Goal: Task Accomplishment & Management: Manage account settings

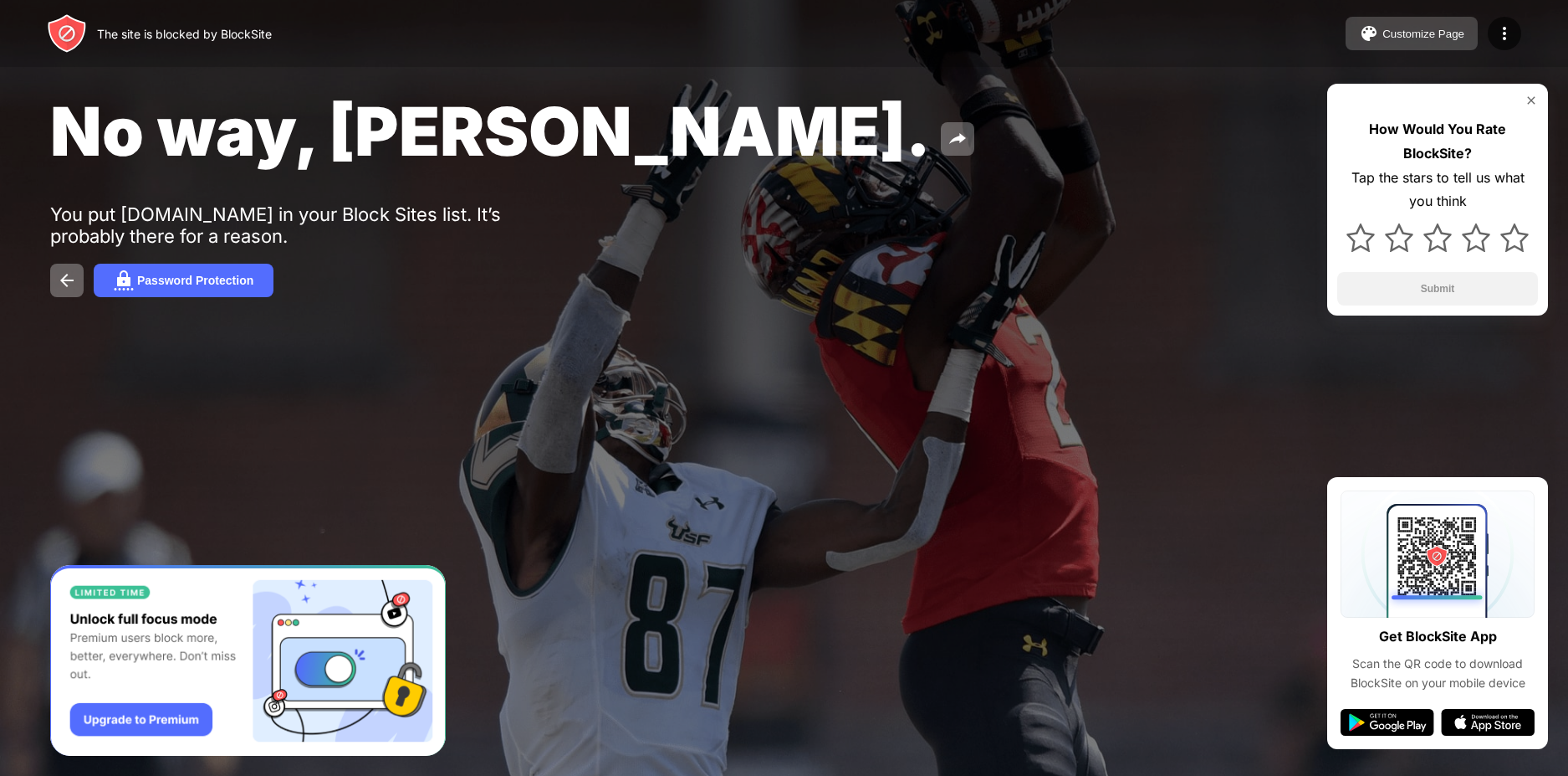
click at [1405, 29] on div "Customize Page" at bounding box center [1424, 34] width 82 height 13
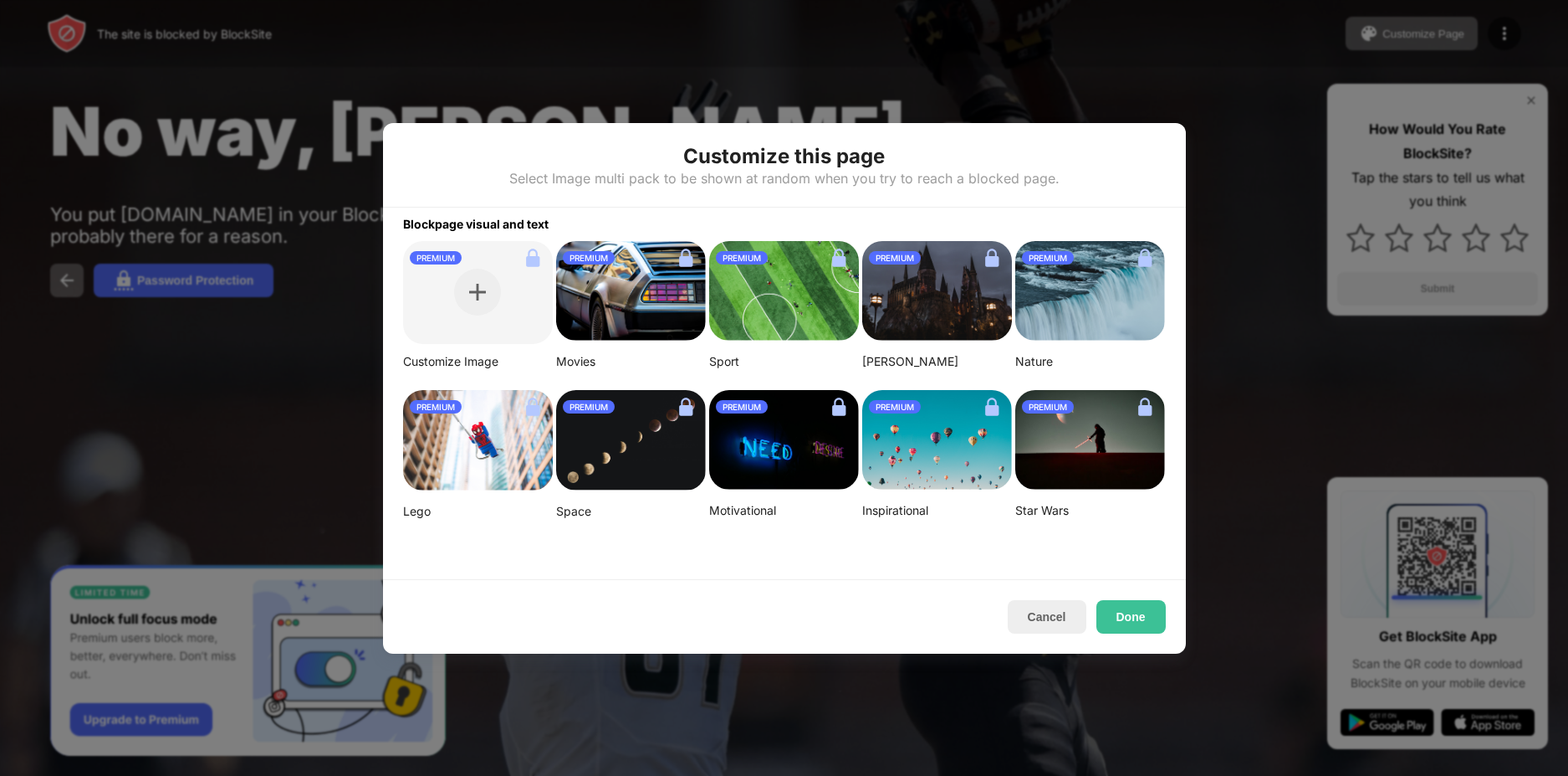
click at [1403, 29] on div at bounding box center [784, 388] width 1568 height 776
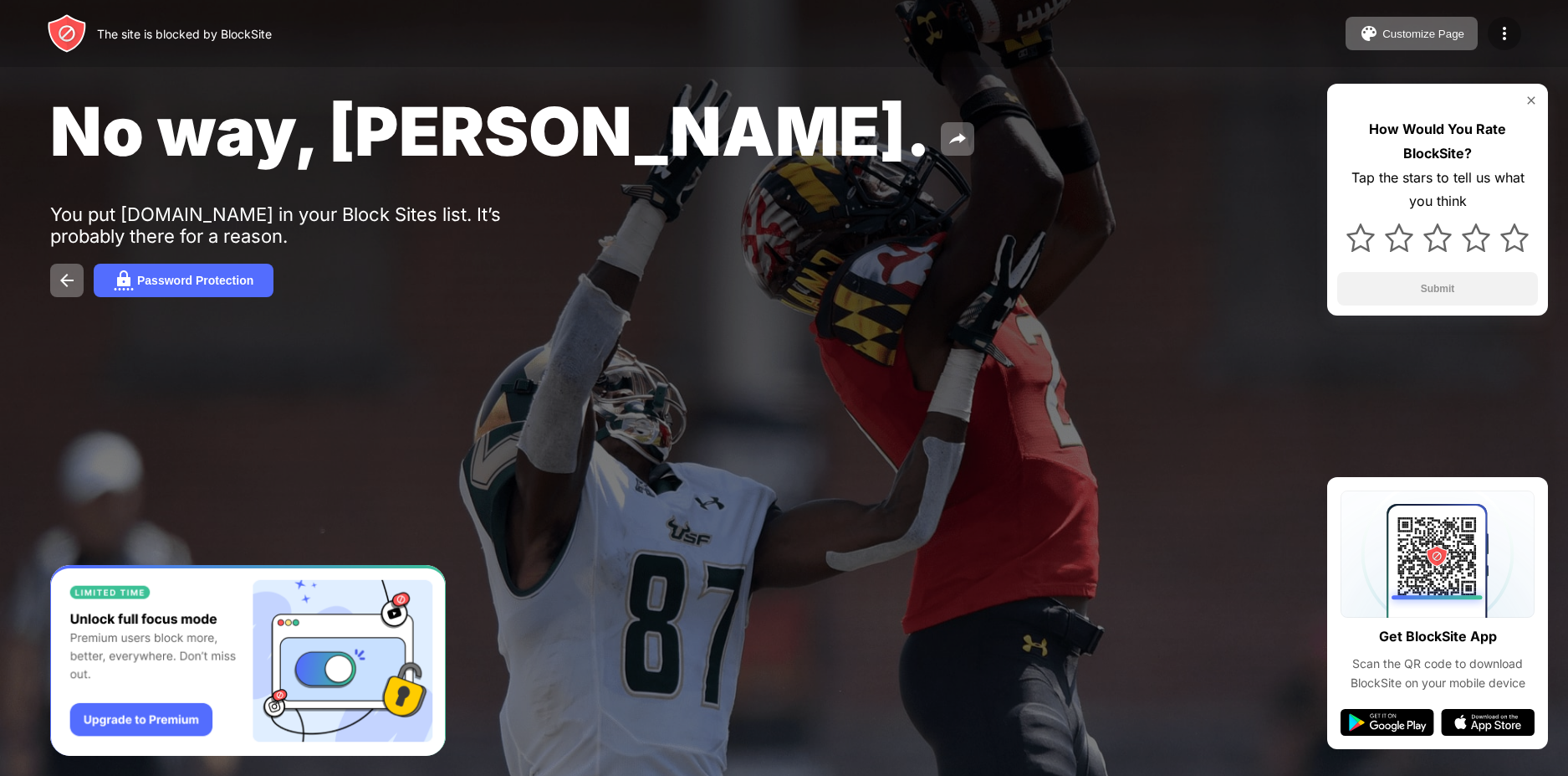
click at [1503, 32] on img at bounding box center [1504, 34] width 20 height 20
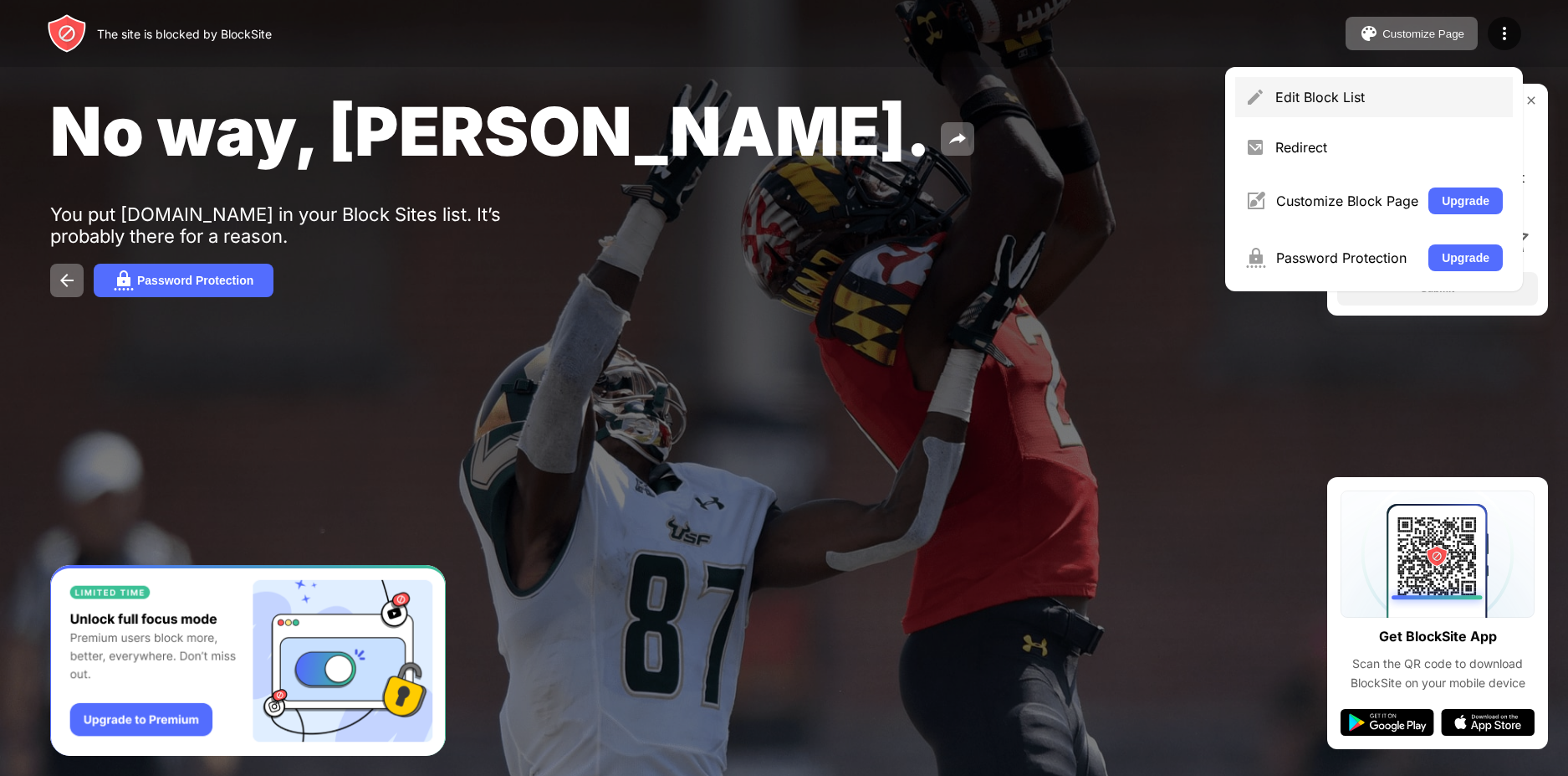
click at [1375, 102] on div "Edit Block List" at bounding box center [1388, 97] width 227 height 17
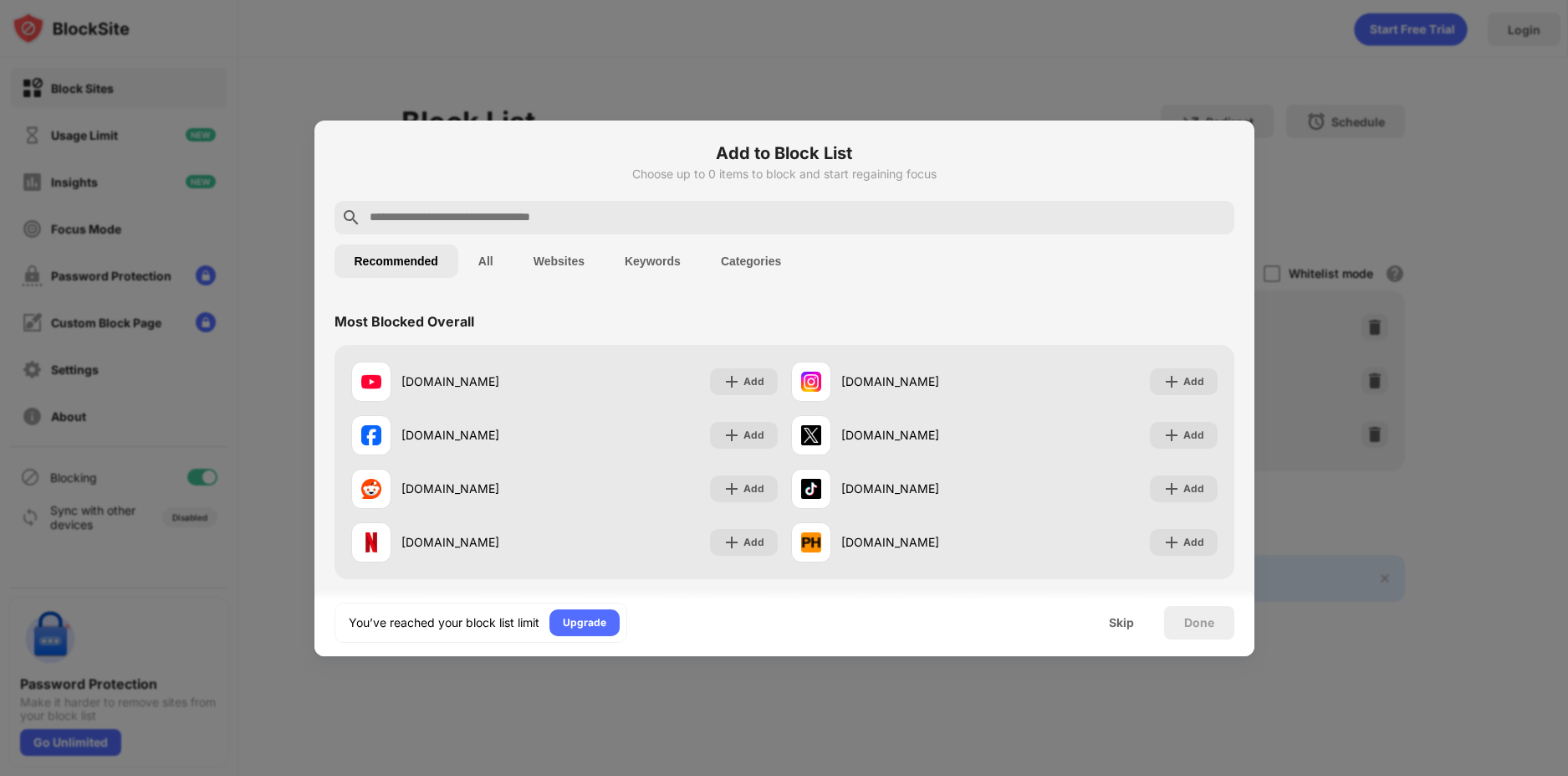
click at [481, 267] on button "All" at bounding box center [486, 261] width 55 height 34
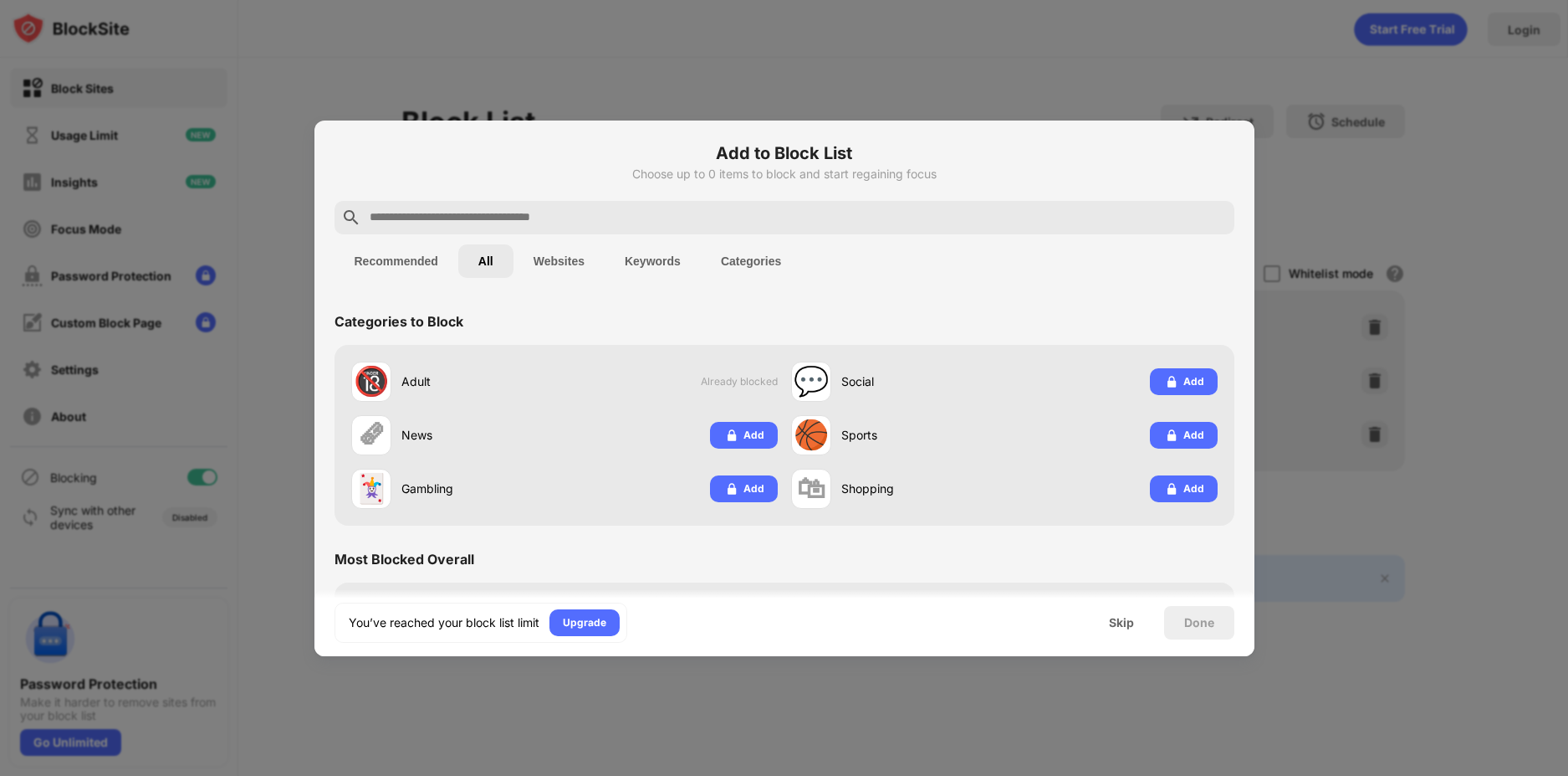
click at [570, 268] on button "Websites" at bounding box center [559, 261] width 91 height 34
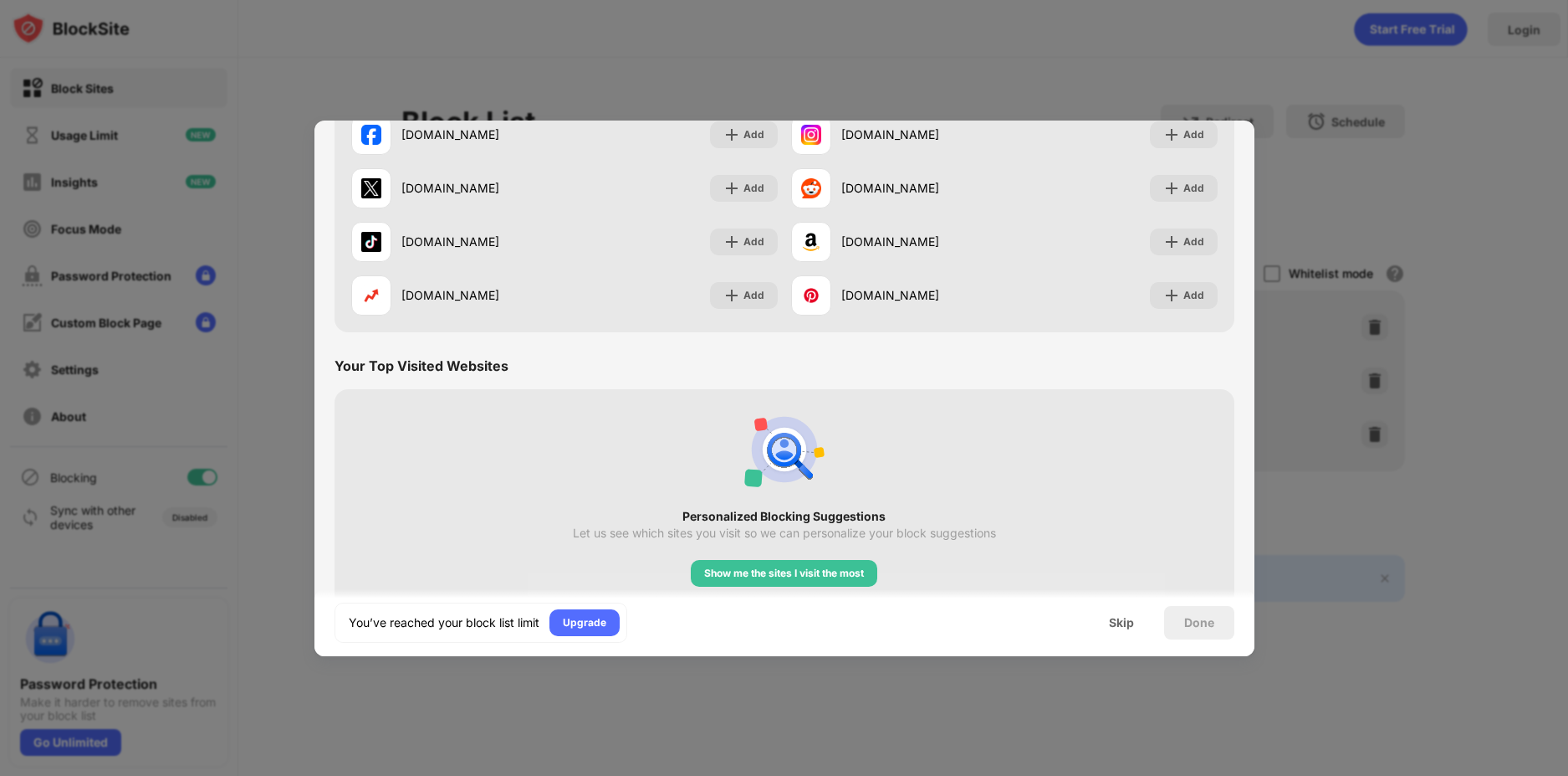
scroll to position [325, 0]
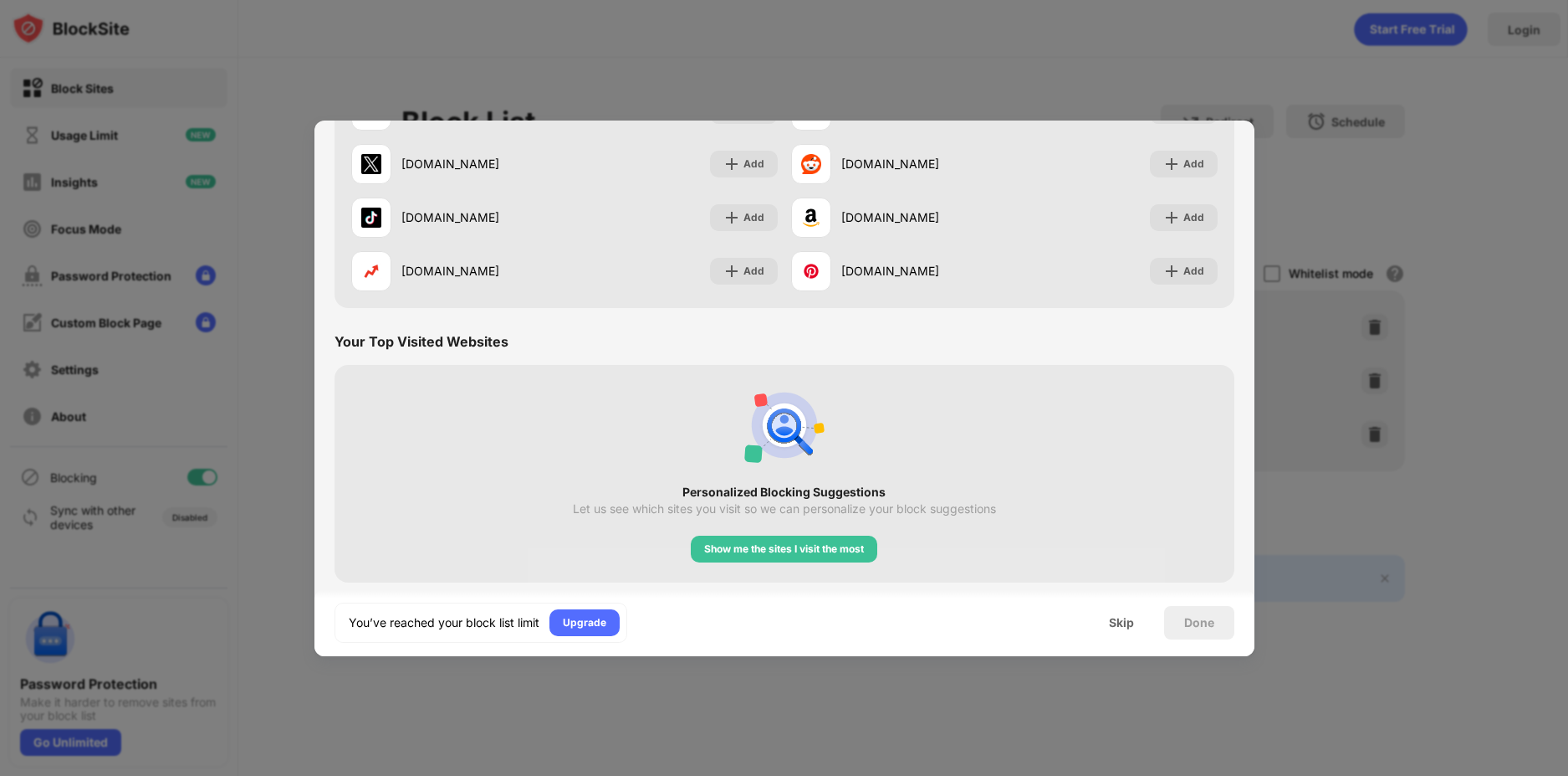
click at [1358, 51] on div at bounding box center [784, 388] width 1568 height 776
